Goal: Information Seeking & Learning: Learn about a topic

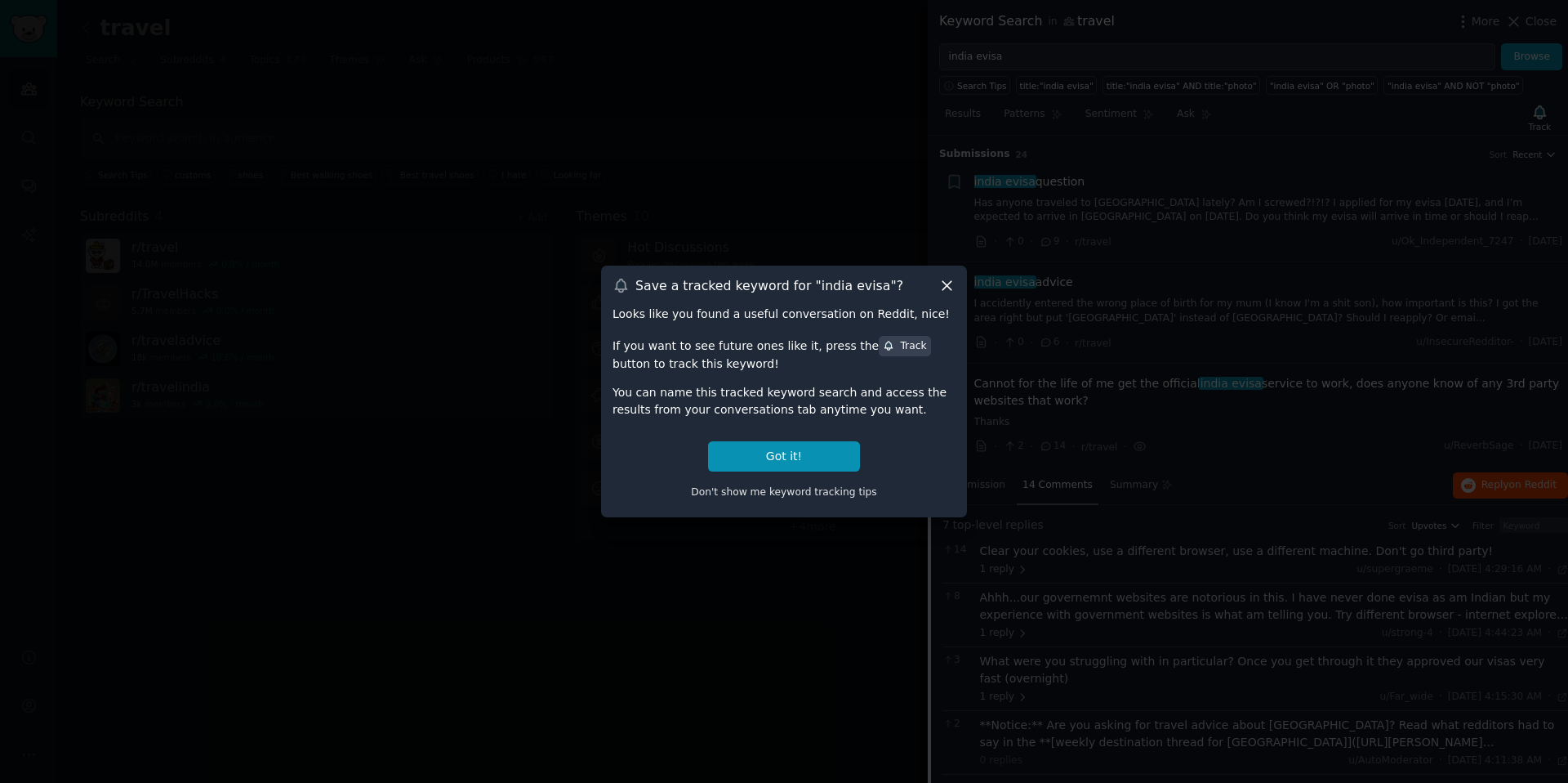
scroll to position [3, 0]
click at [950, 287] on icon at bounding box center [946, 285] width 18 height 18
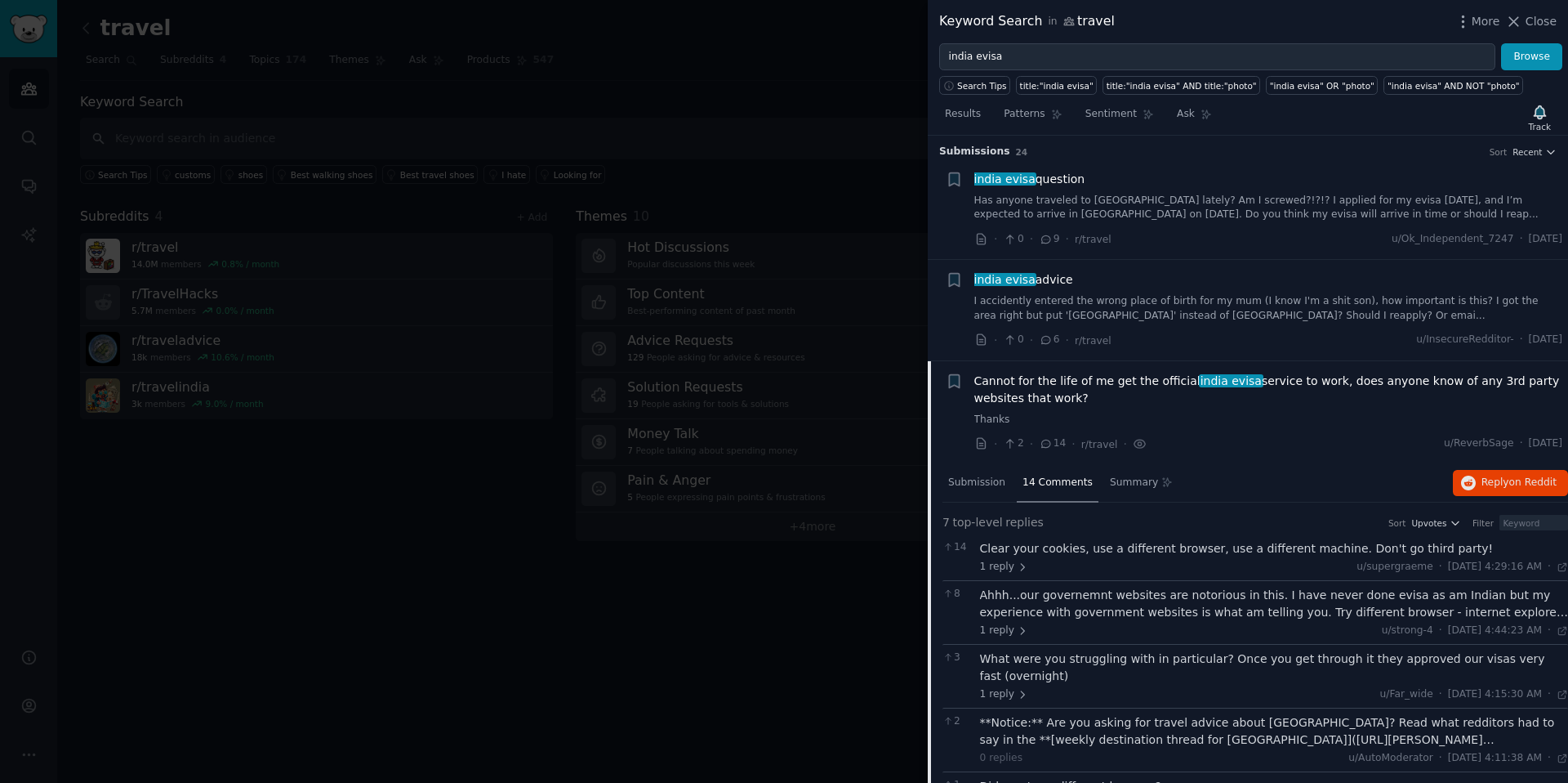
click at [36, 65] on div at bounding box center [784, 392] width 1568 height 783
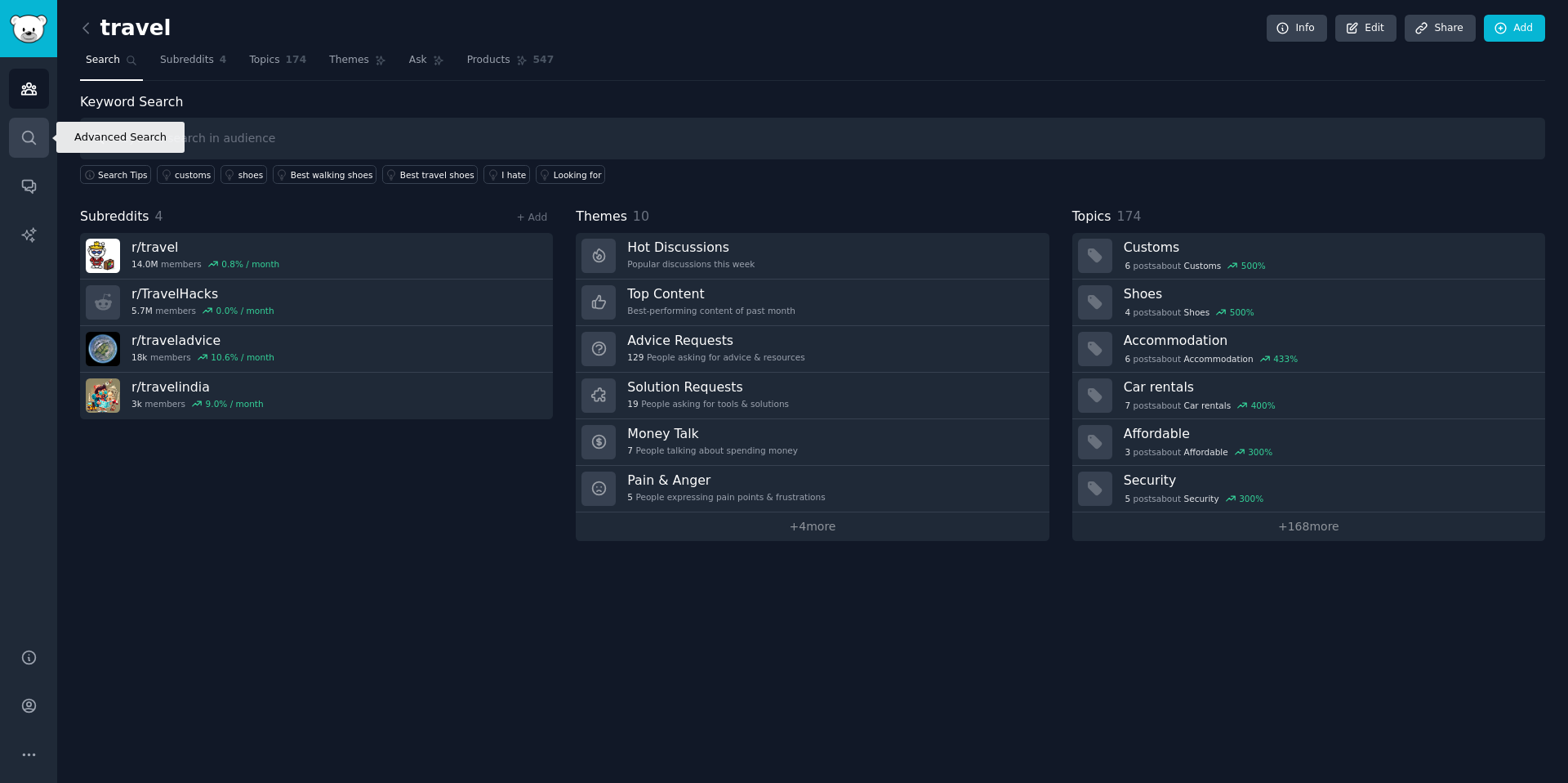
click at [32, 134] on icon "Sidebar" at bounding box center [28, 138] width 13 height 13
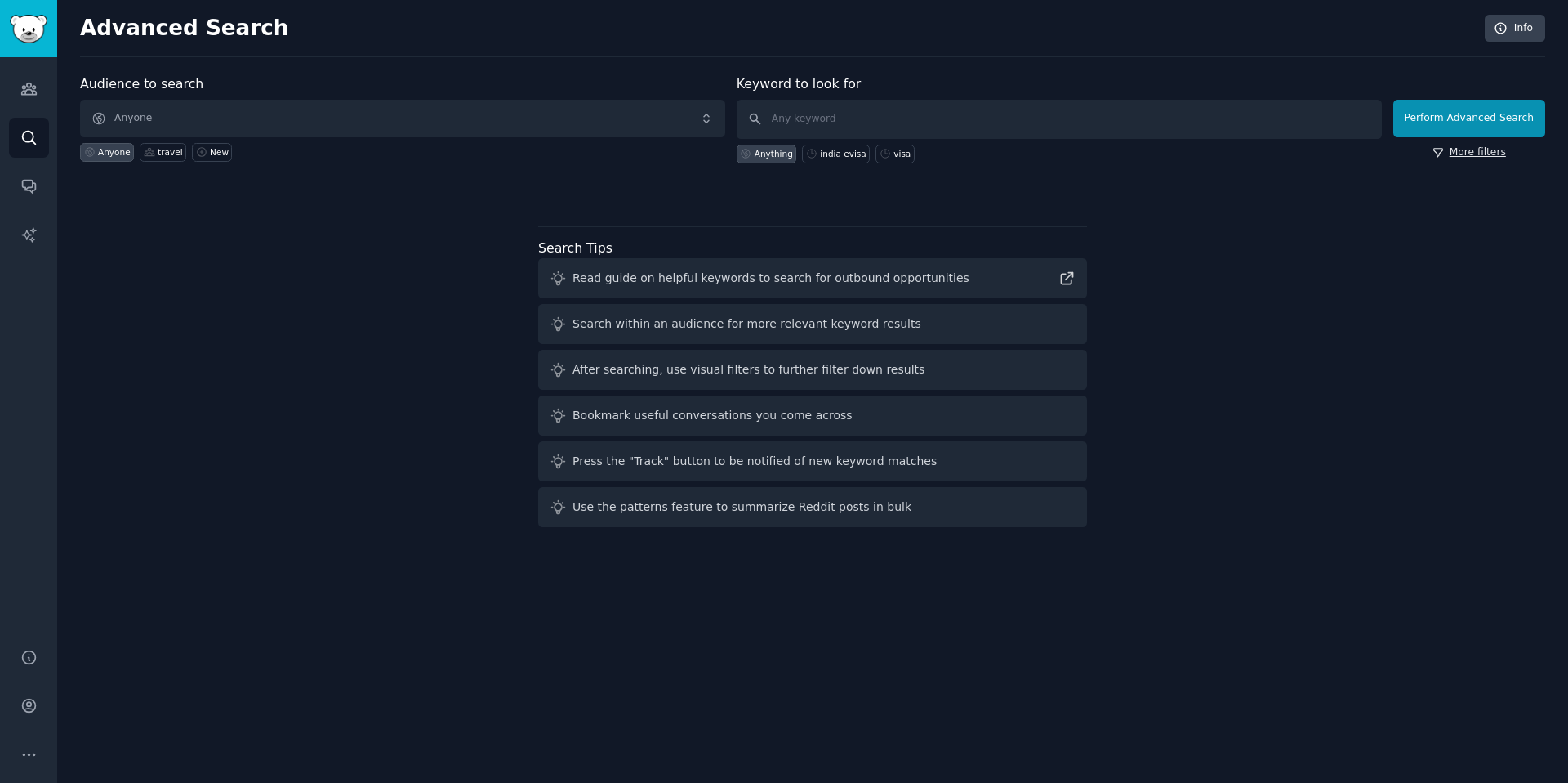
click at [1466, 159] on link "More filters" at bounding box center [1470, 153] width 73 height 15
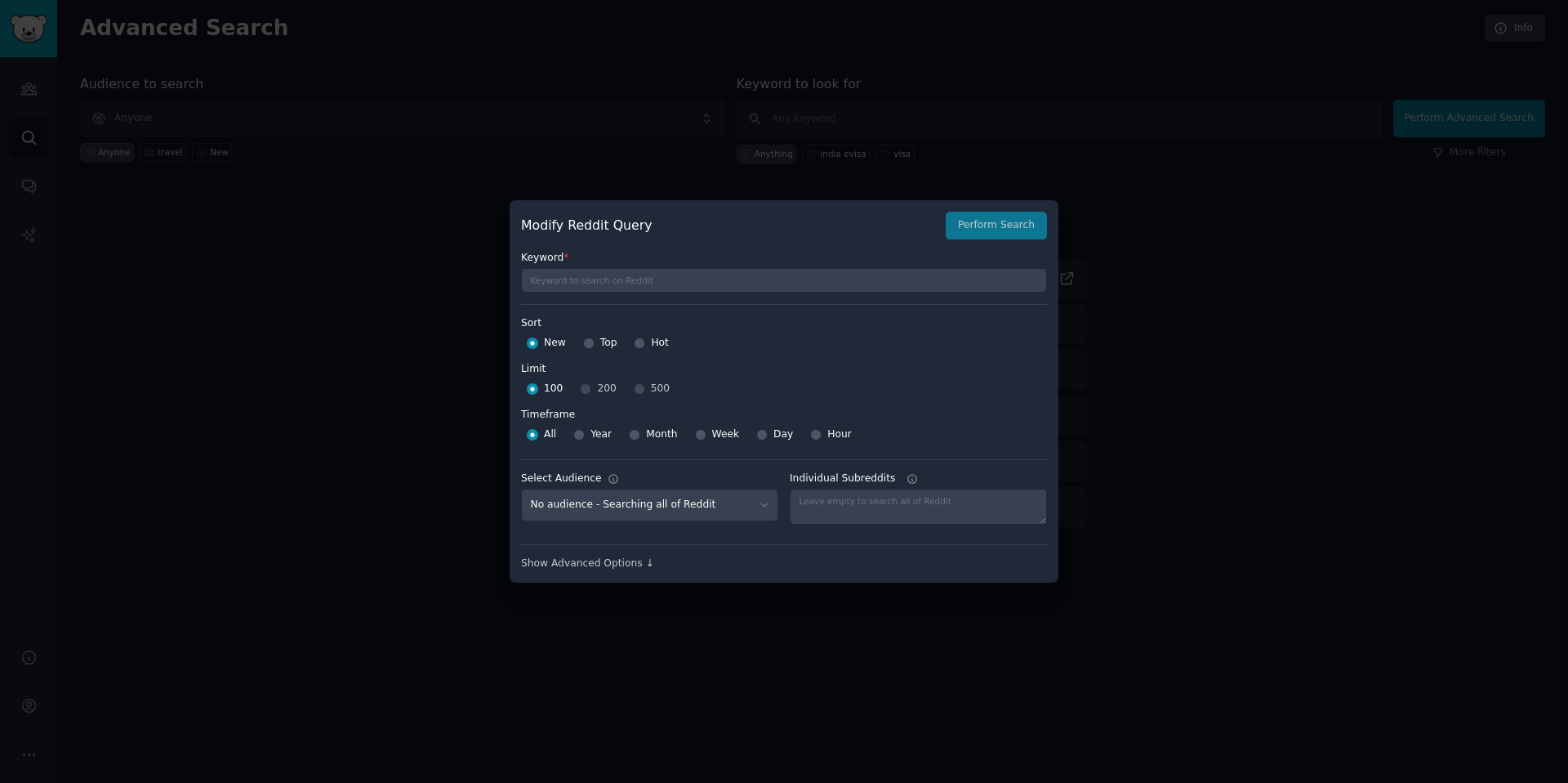
click at [1241, 258] on div at bounding box center [784, 392] width 1568 height 783
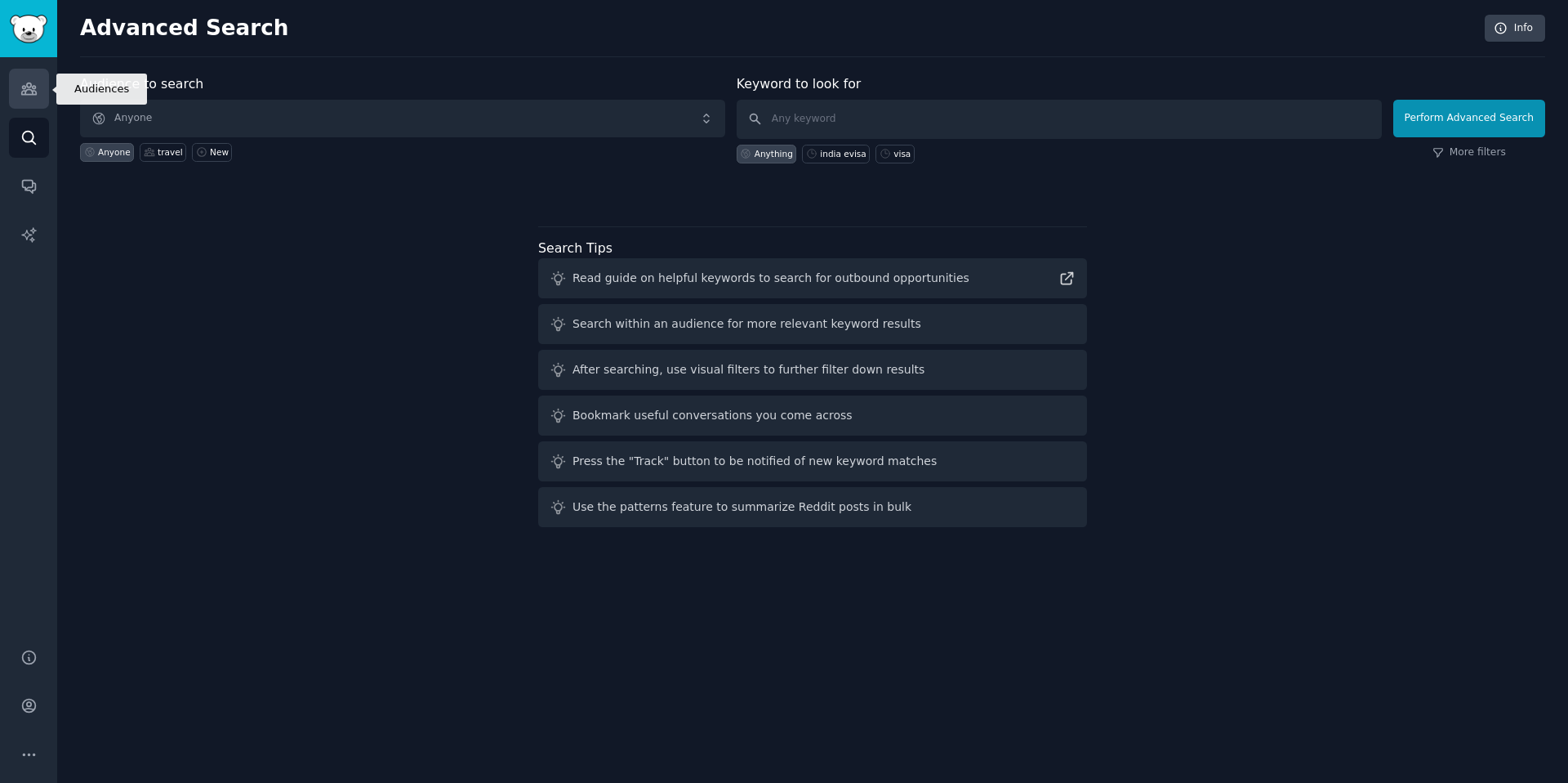
click at [26, 96] on icon "Sidebar" at bounding box center [28, 88] width 18 height 18
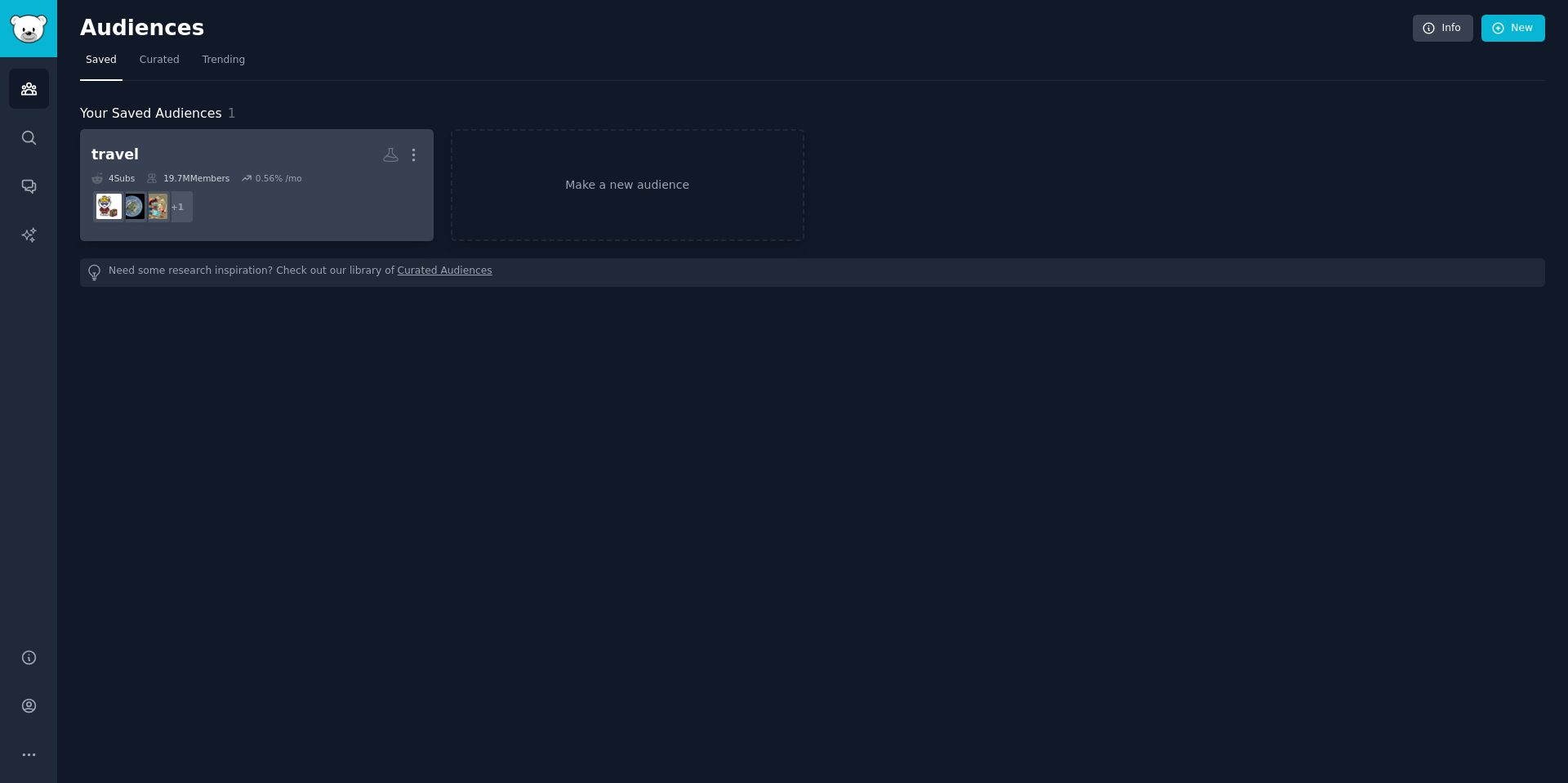
click at [221, 151] on h2 "travel More" at bounding box center [257, 154] width 330 height 28
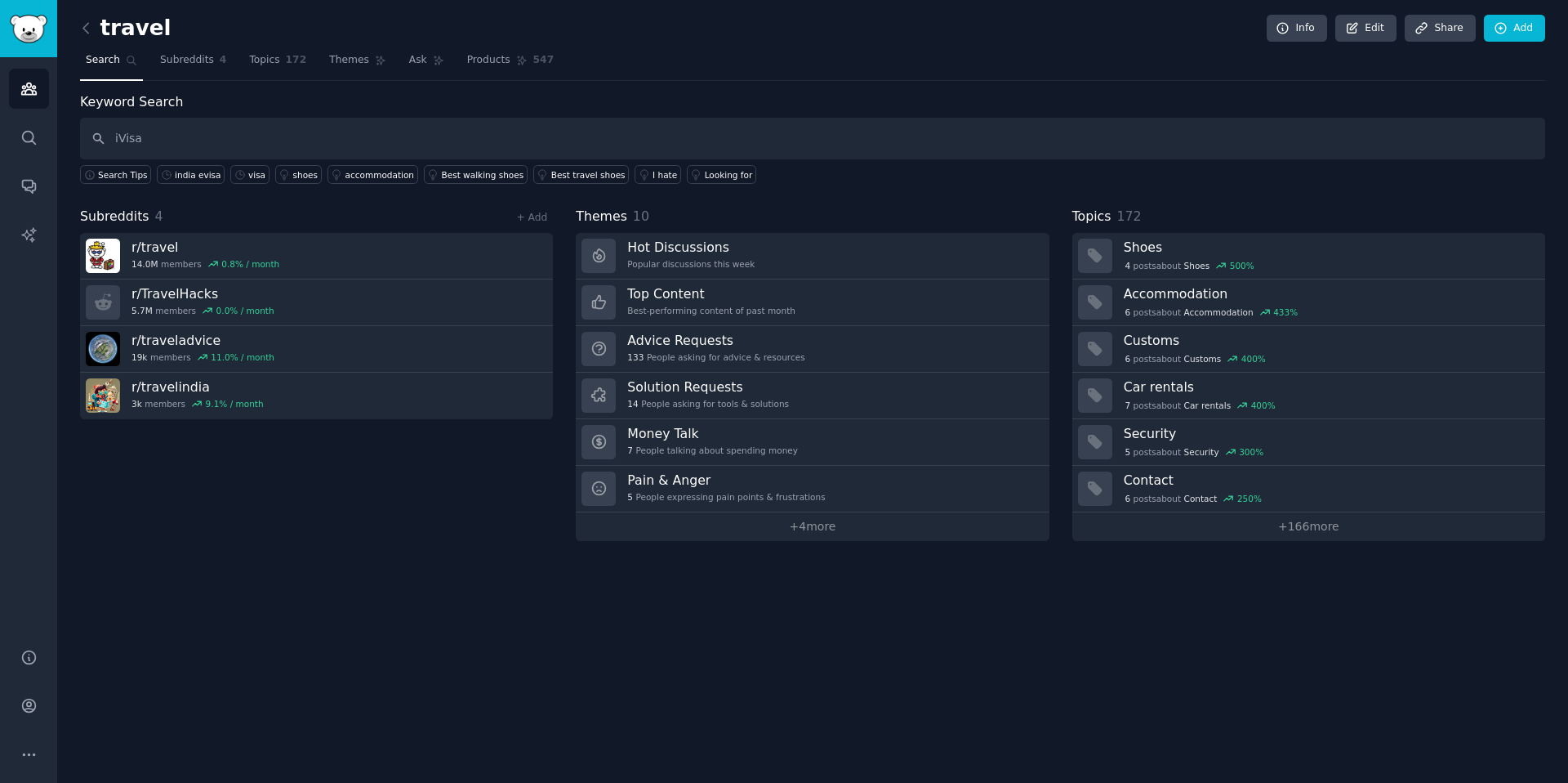
type input "iVisa"
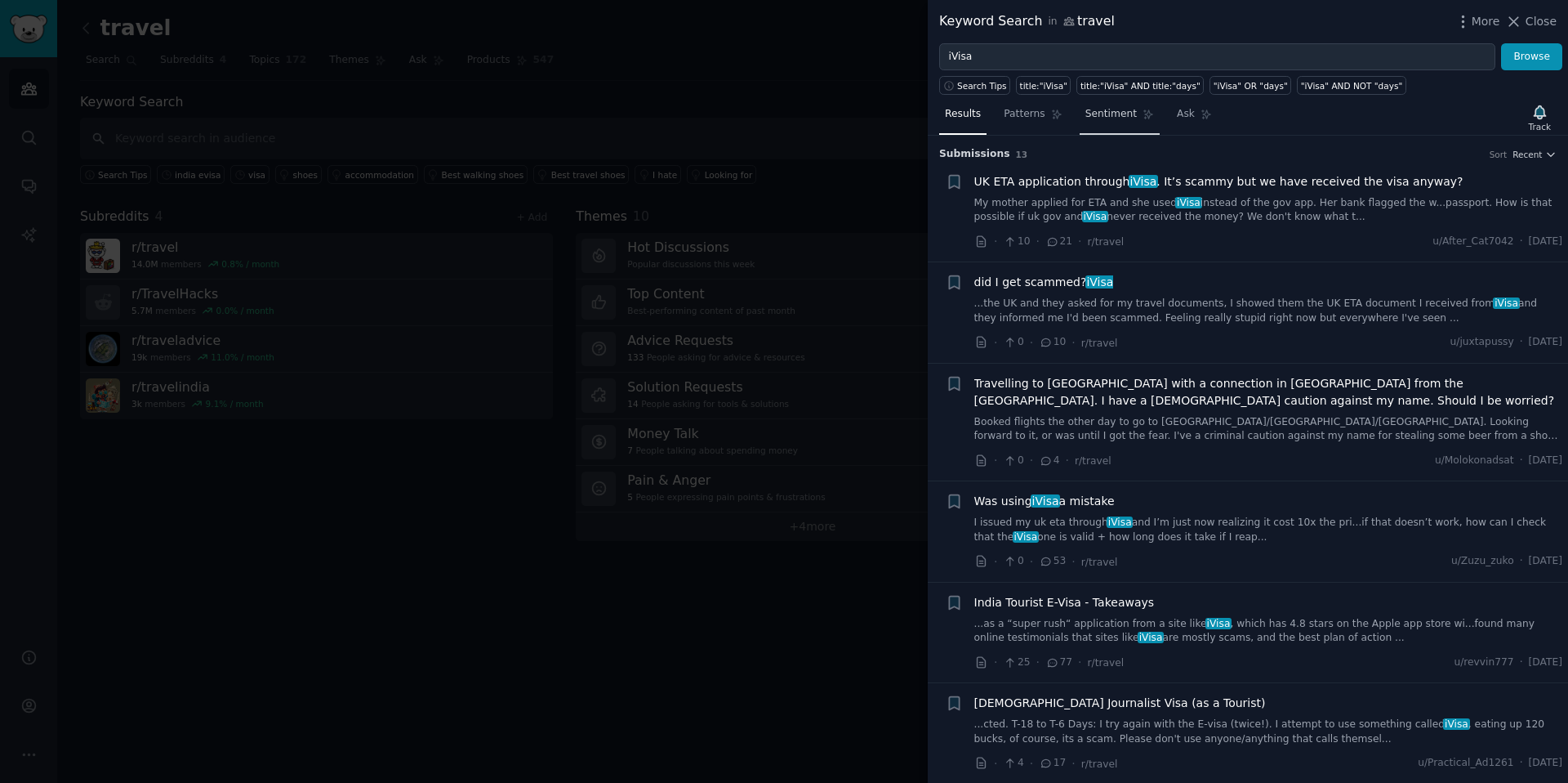
click at [1127, 121] on link "Sentiment" at bounding box center [1120, 118] width 80 height 33
